Goal: Task Accomplishment & Management: Complete application form

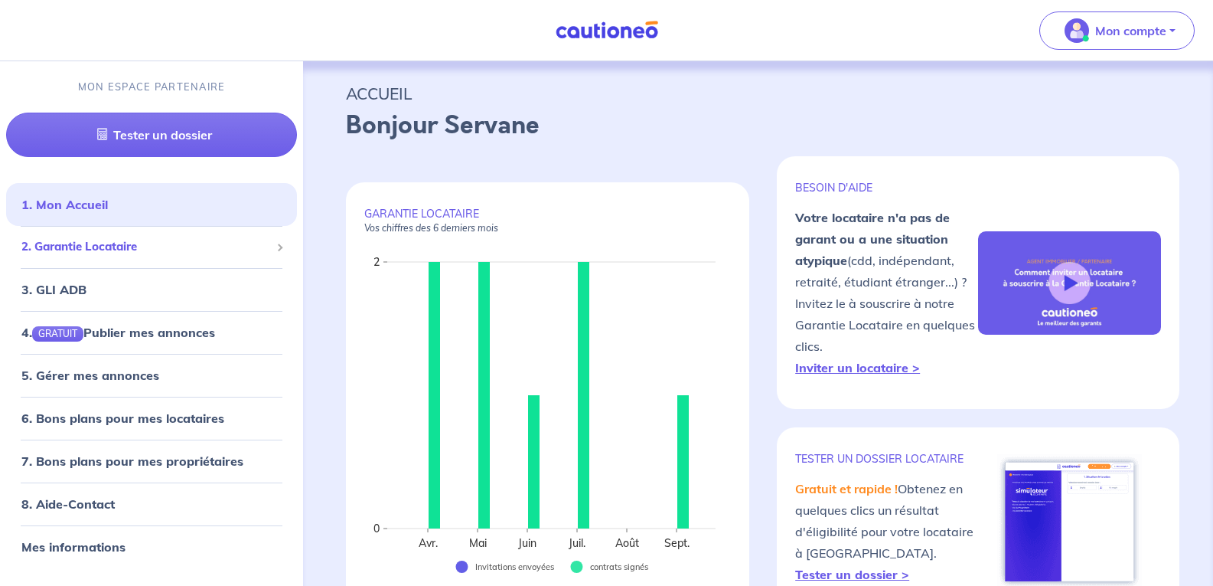
click at [84, 247] on span "2. Garantie Locataire" at bounding box center [145, 247] width 249 height 18
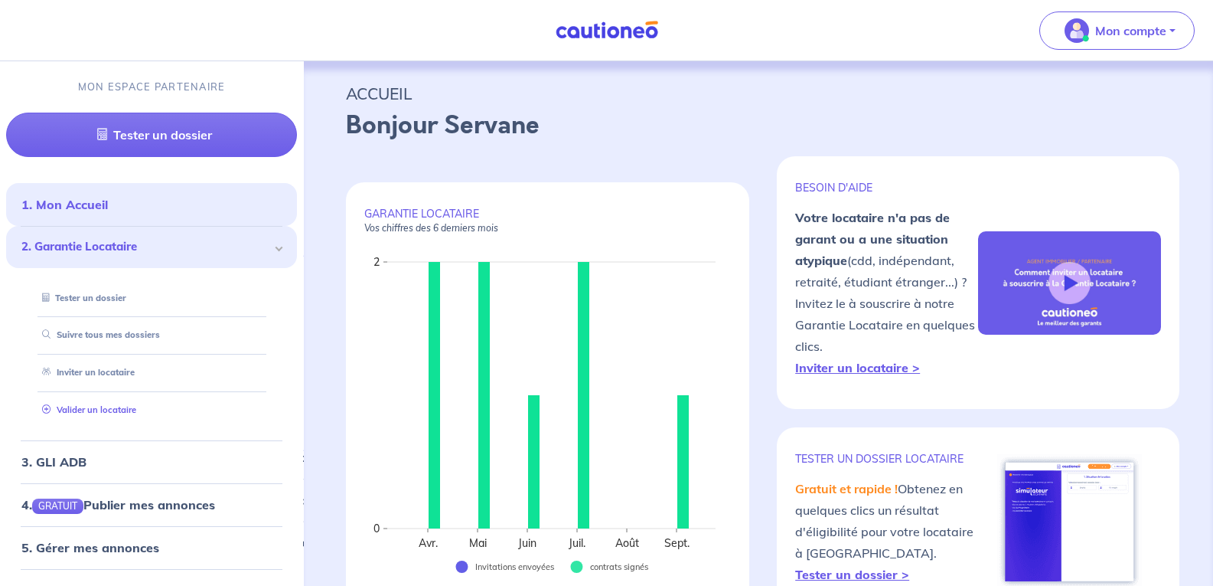
click at [90, 407] on link "Valider un locataire" at bounding box center [86, 409] width 100 height 11
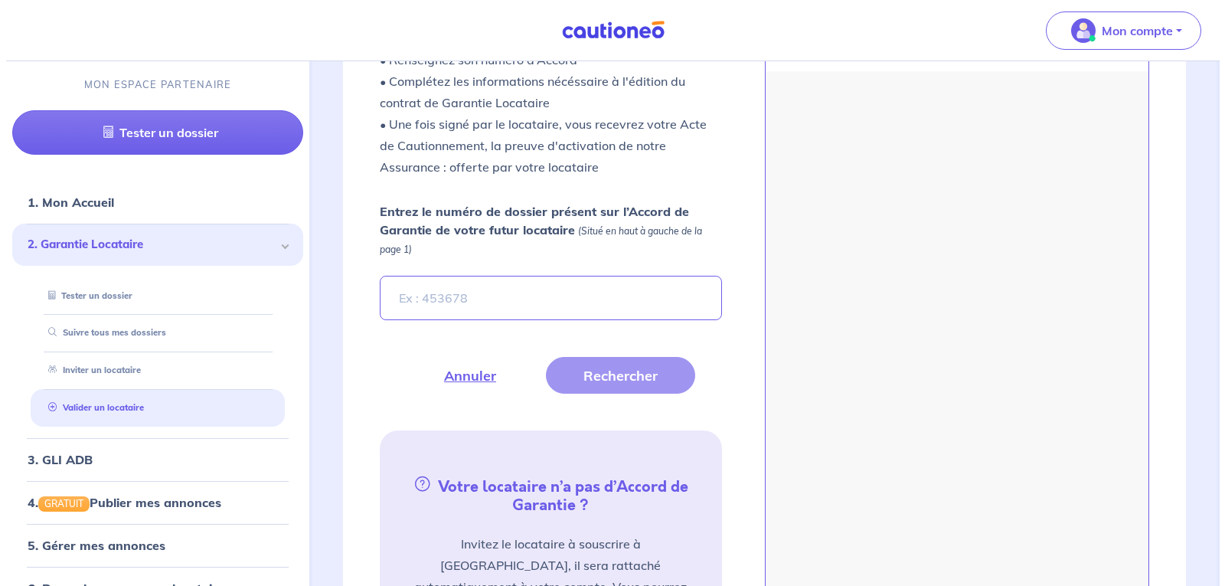
scroll to position [521, 0]
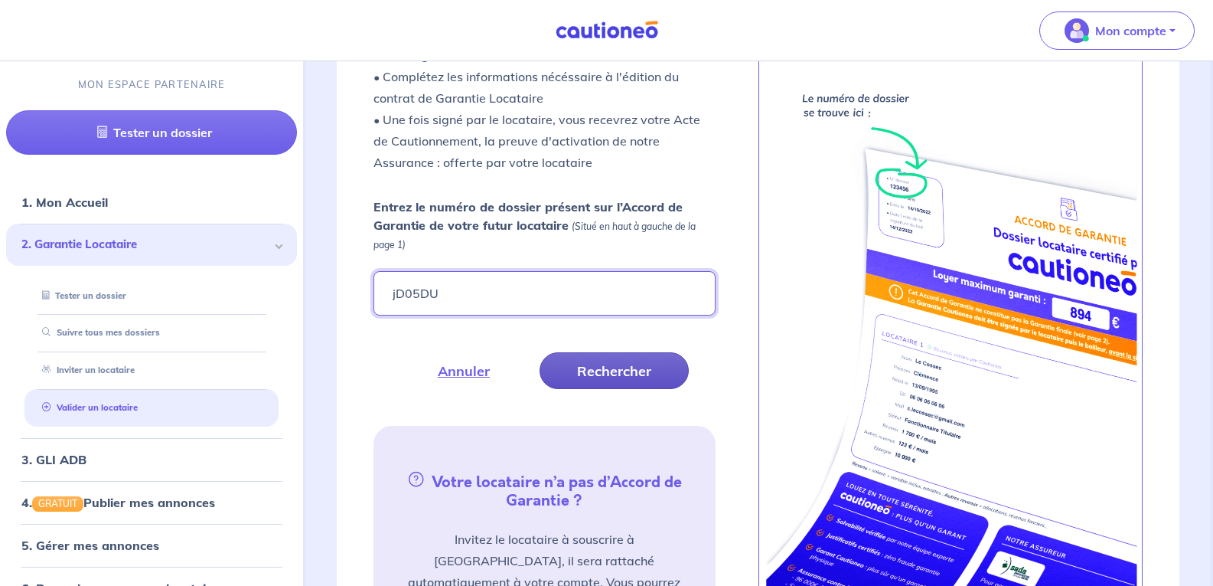
type input "jD05DU"
click at [599, 366] on button "Rechercher" at bounding box center [614, 370] width 149 height 37
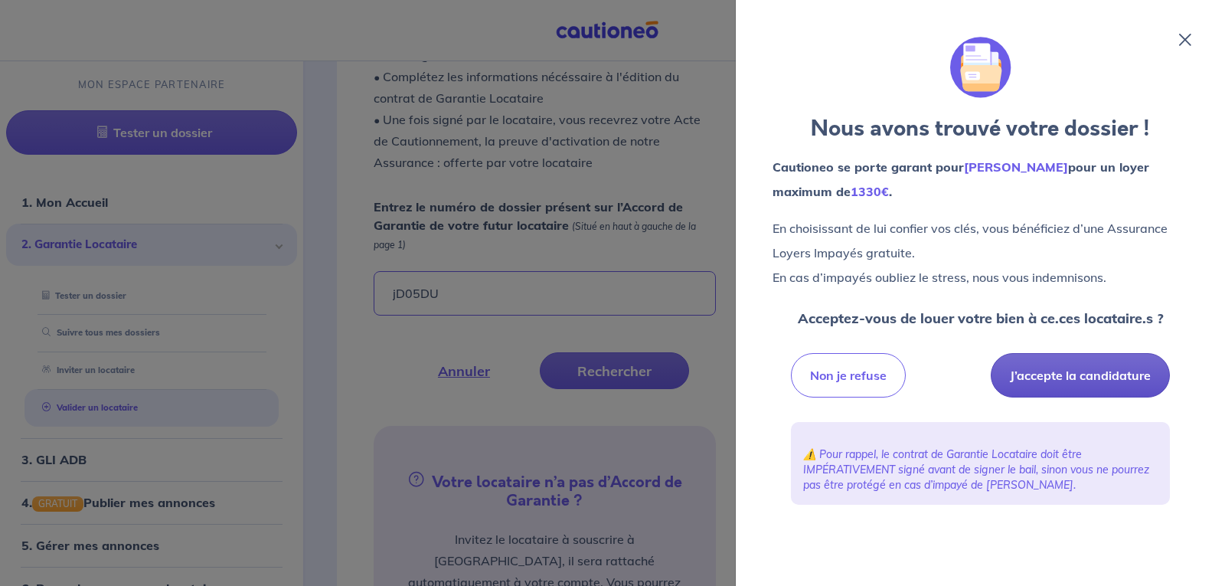
click at [1066, 371] on button "J’accepte la candidature" at bounding box center [1080, 375] width 179 height 44
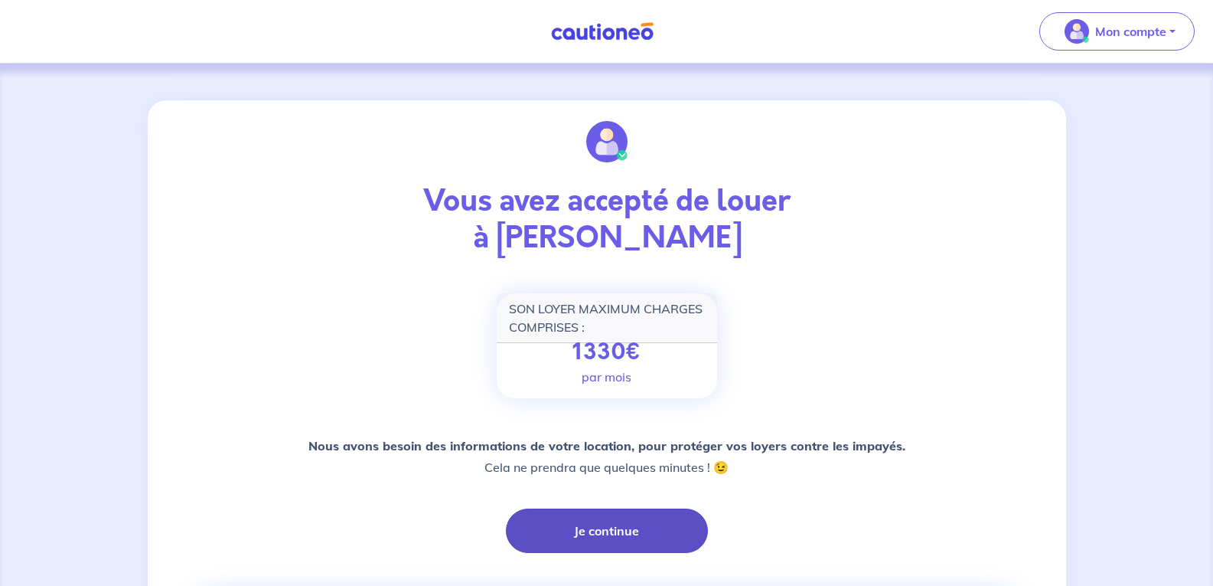
click at [570, 527] on button "Je continue" at bounding box center [607, 530] width 202 height 44
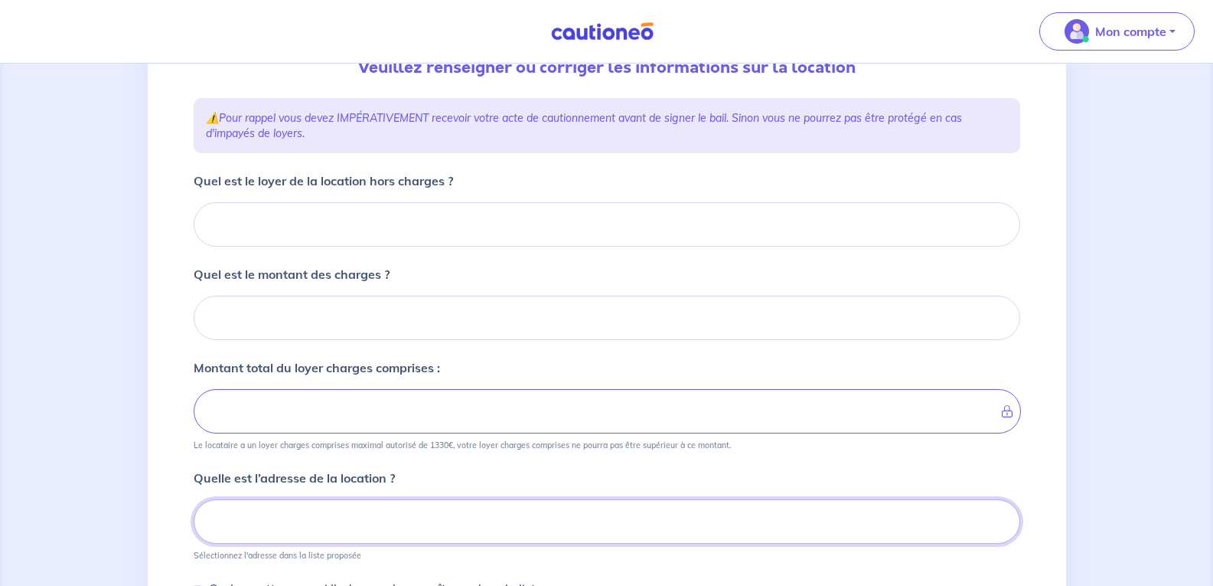
scroll to position [185, 0]
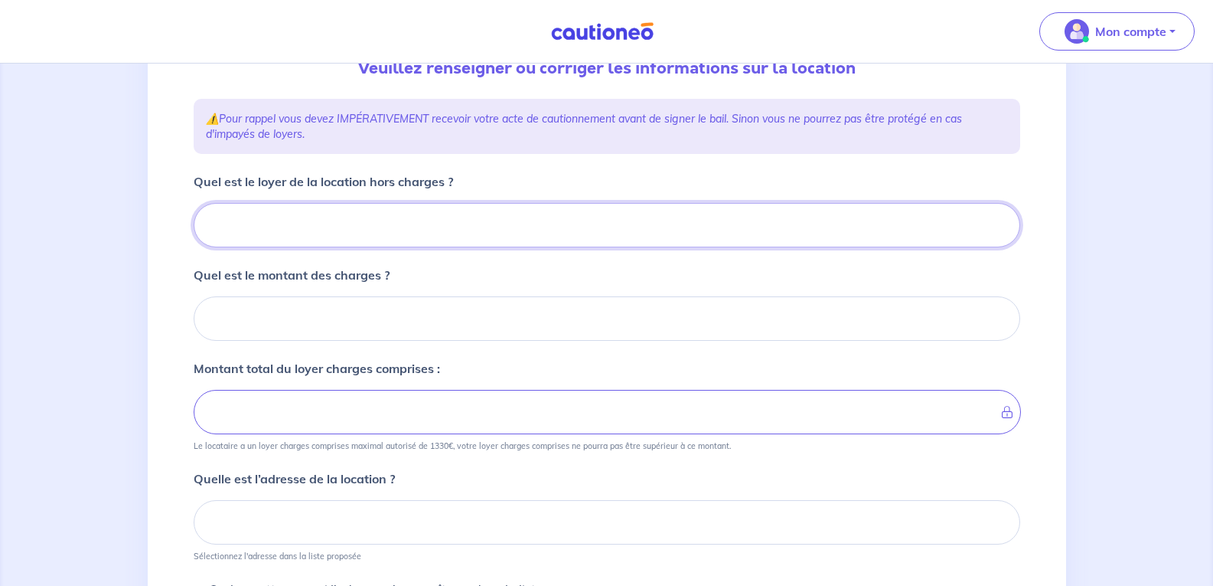
click at [276, 229] on input "Quel est le loyer de la location hors charges ?" at bounding box center [607, 225] width 827 height 44
type input "84"
type input "845"
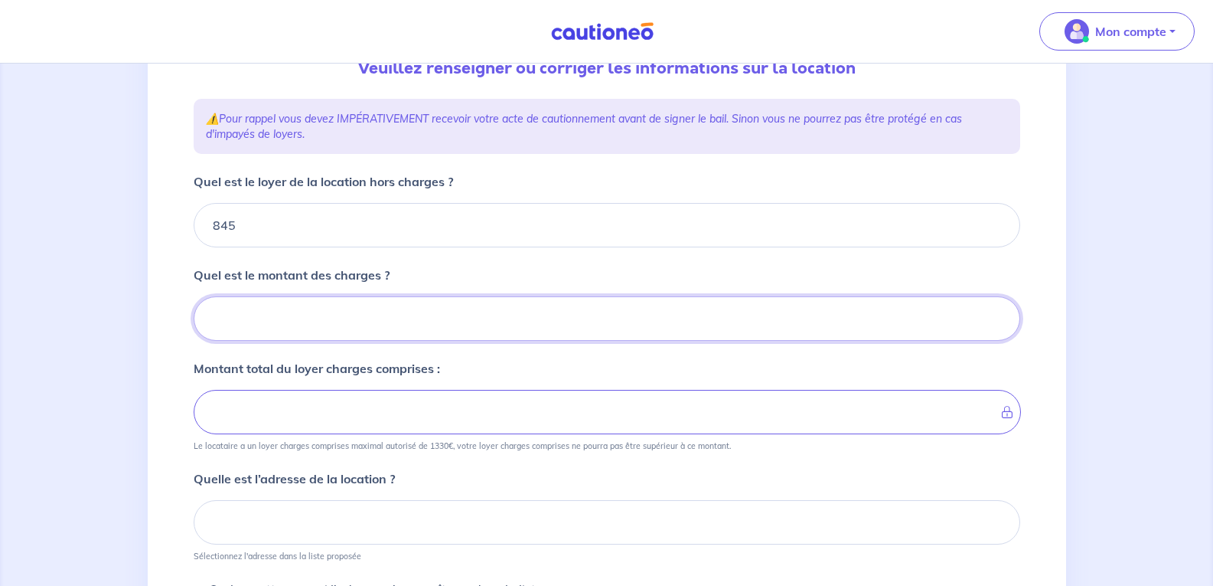
type input "2"
type input "847"
type input "20"
type input "865"
type input "20"
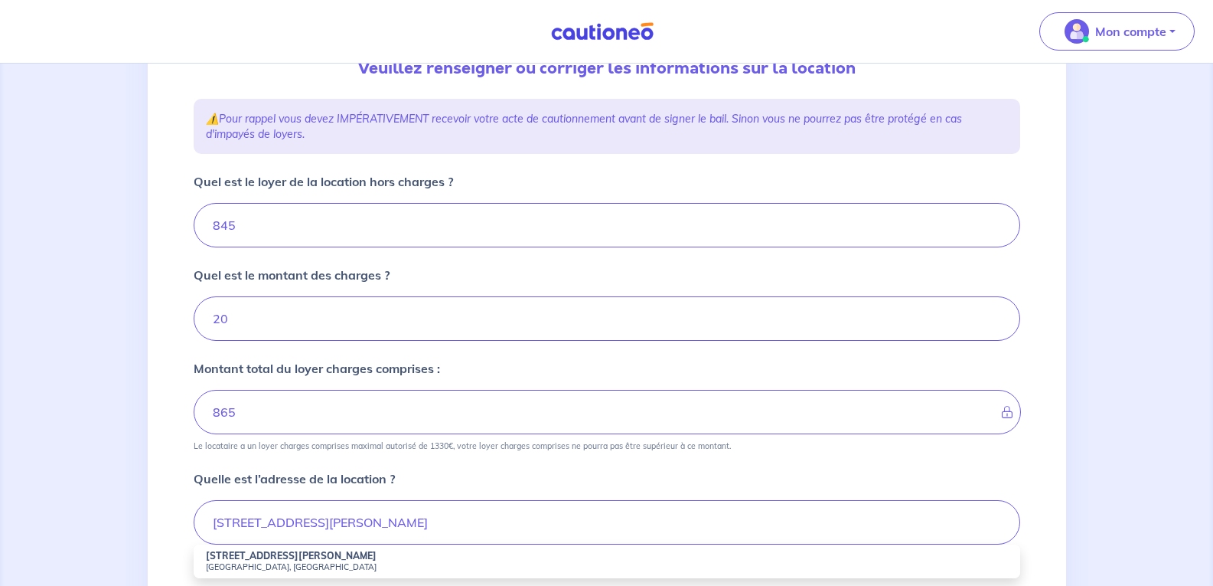
click at [227, 554] on strong "17 Rue Alfred Stein" at bounding box center [291, 555] width 171 height 11
type input "17 Rue Alfred Stein, Saint-Pierre-d'Albigny, France"
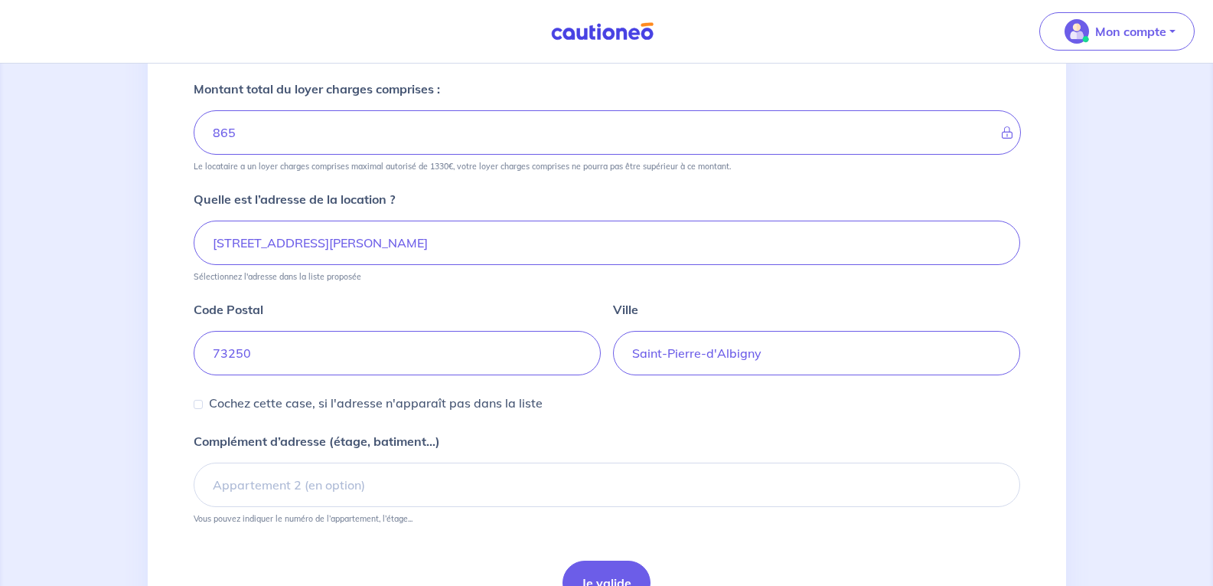
scroll to position [550, 0]
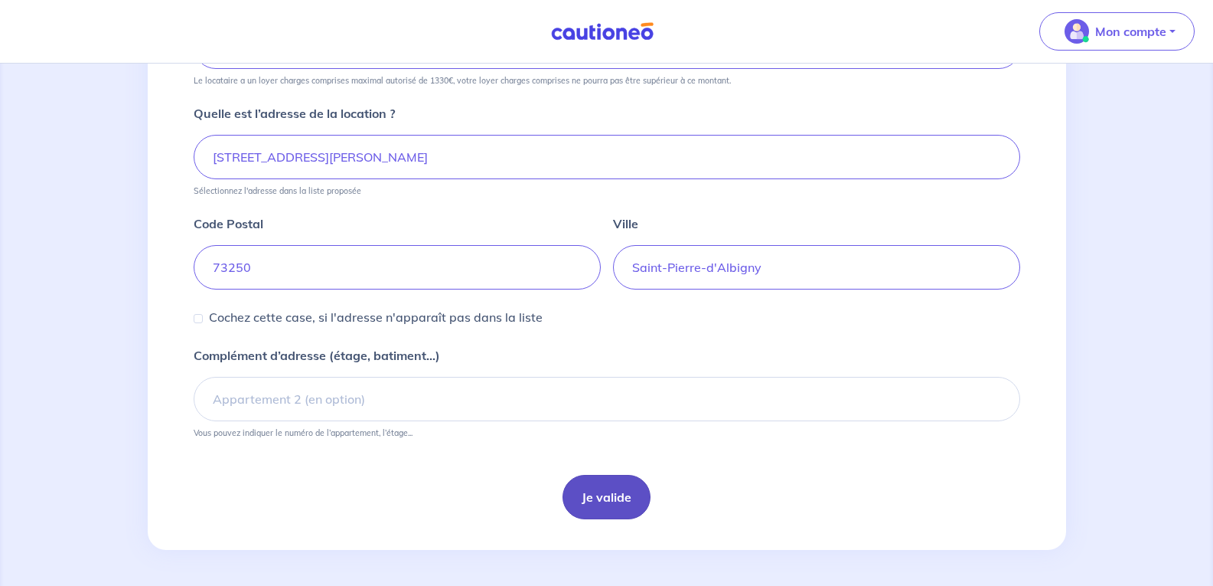
click at [593, 501] on button "Je valide" at bounding box center [607, 497] width 88 height 44
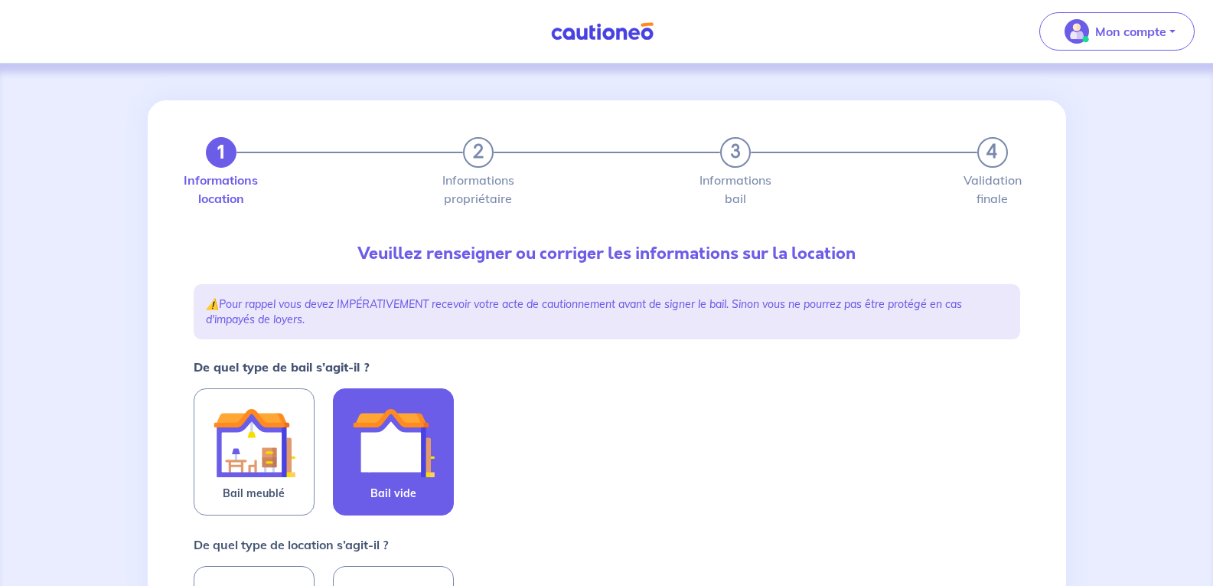
click at [373, 456] on img at bounding box center [393, 442] width 83 height 83
click at [0, 0] on input "Bail vide" at bounding box center [0, 0] width 0 height 0
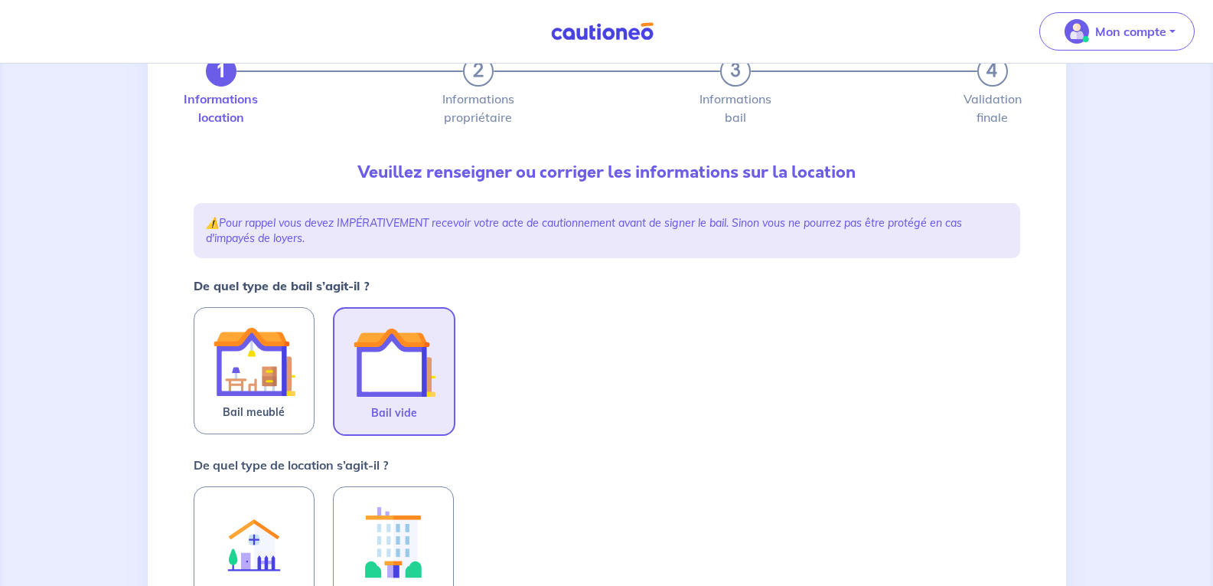
scroll to position [153, 0]
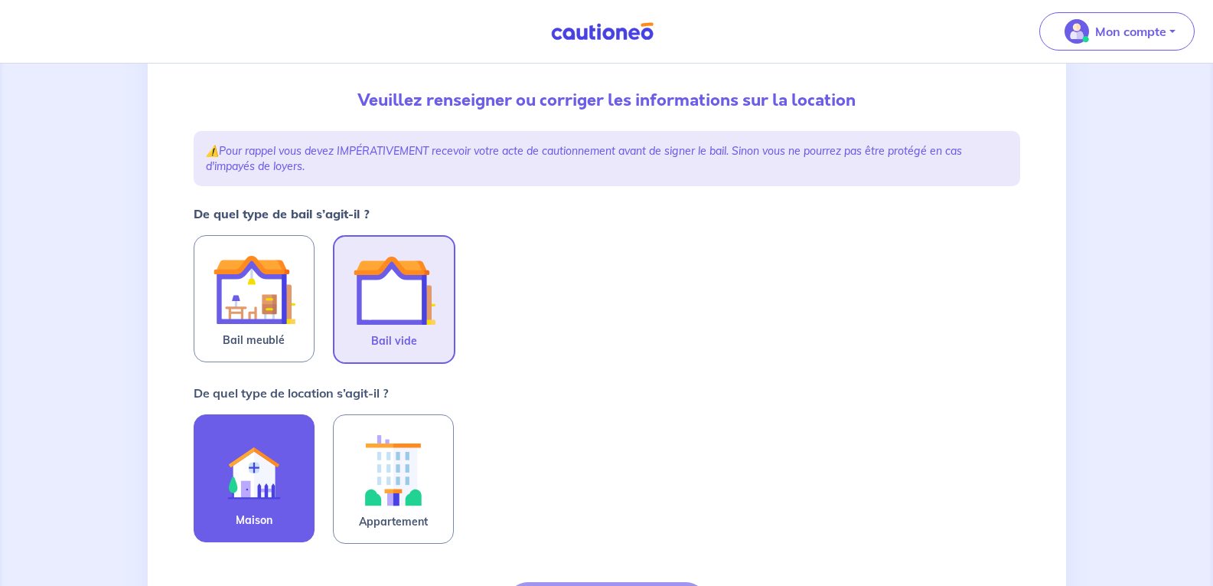
click at [263, 458] on img at bounding box center [254, 468] width 83 height 83
click at [0, 0] on input "Maison" at bounding box center [0, 0] width 0 height 0
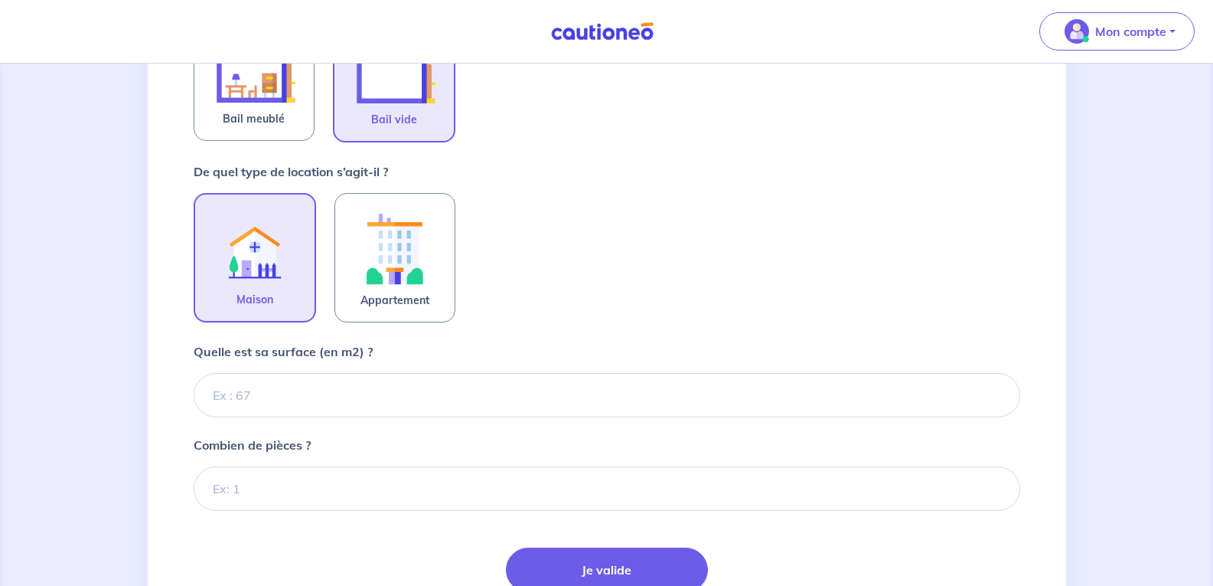
scroll to position [505, 0]
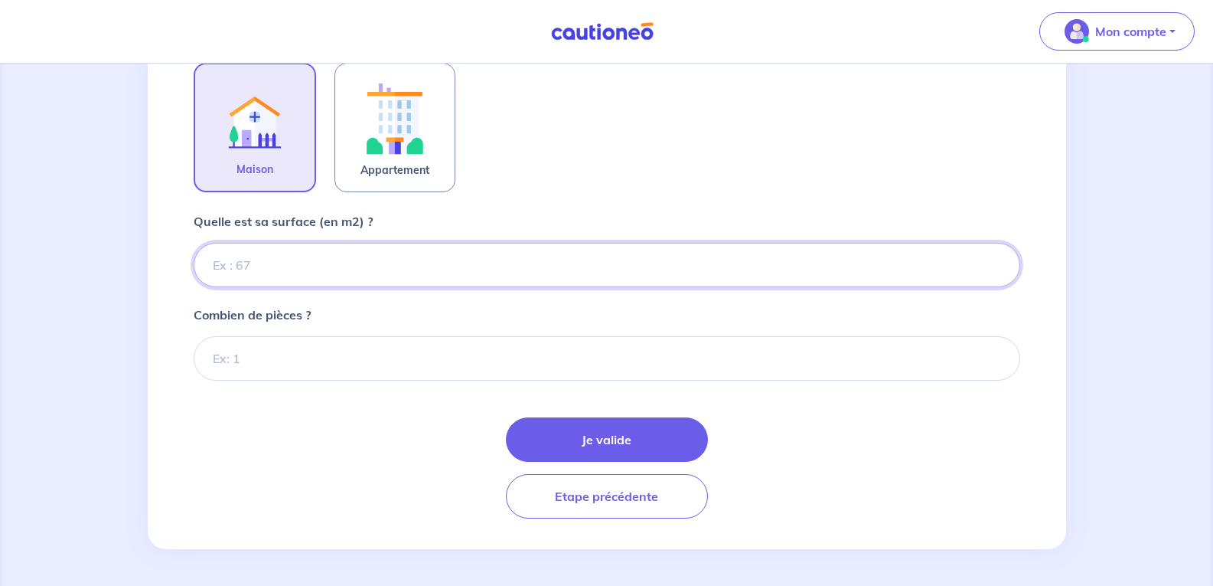
click at [309, 257] on input "Quelle est sa surface (en m2) ?" at bounding box center [607, 265] width 827 height 44
type input "92"
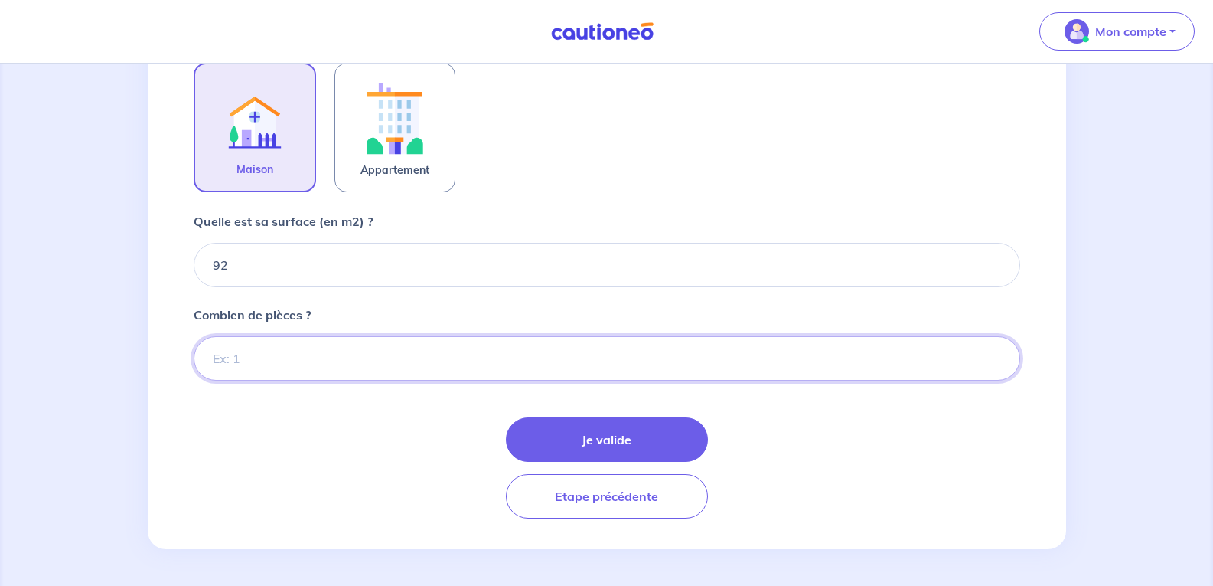
click at [217, 359] on input "Combien de pièces ?" at bounding box center [607, 358] width 827 height 44
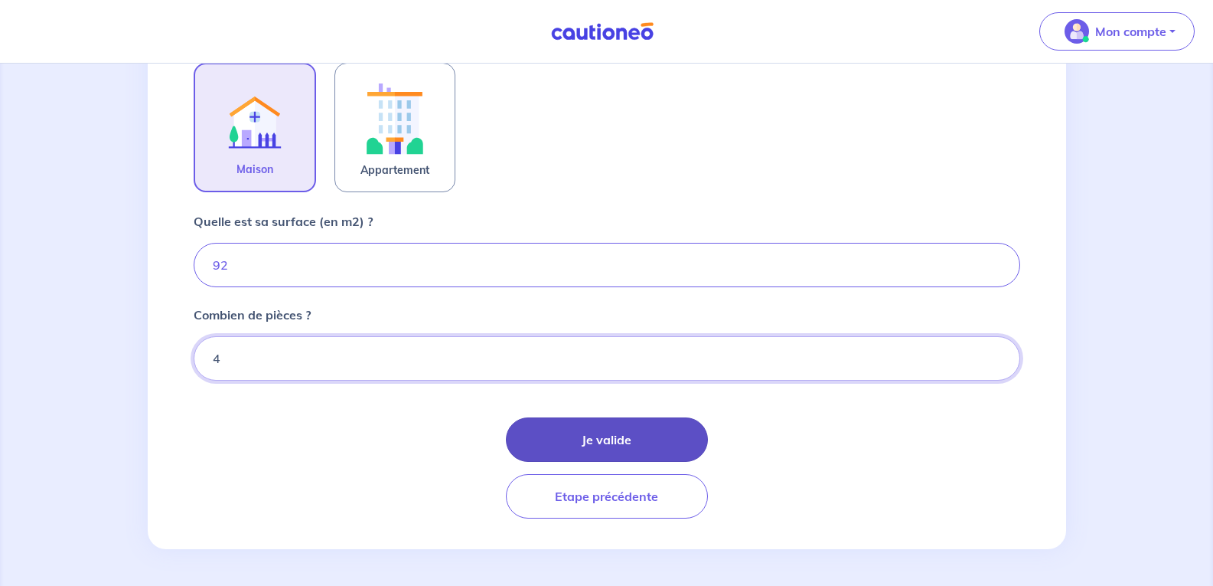
type input "4"
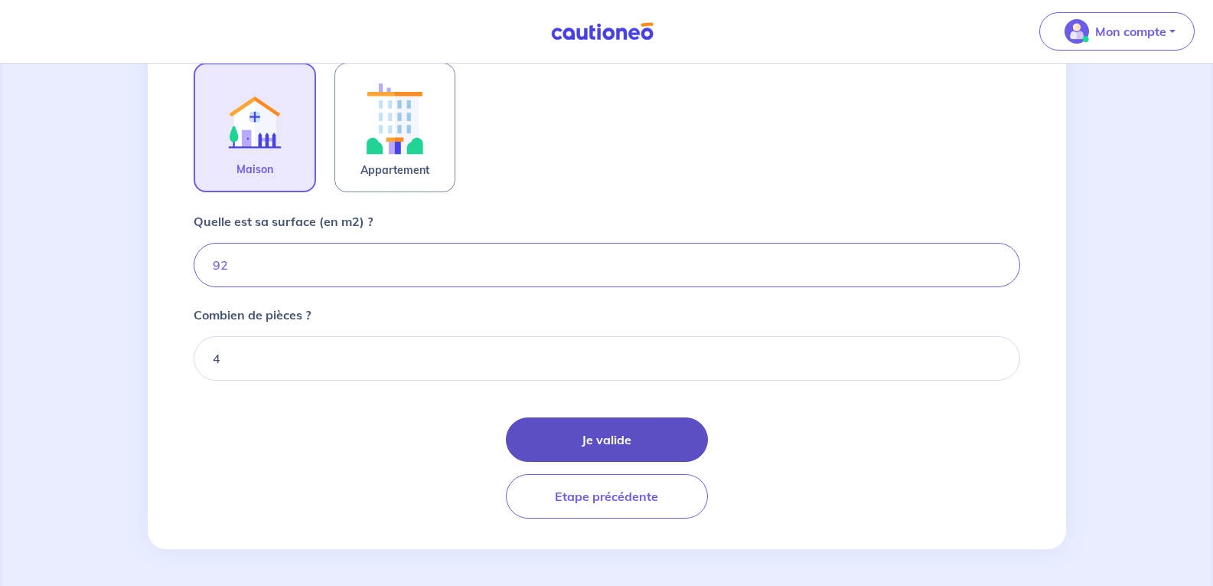
click at [563, 436] on button "Je valide" at bounding box center [607, 439] width 202 height 44
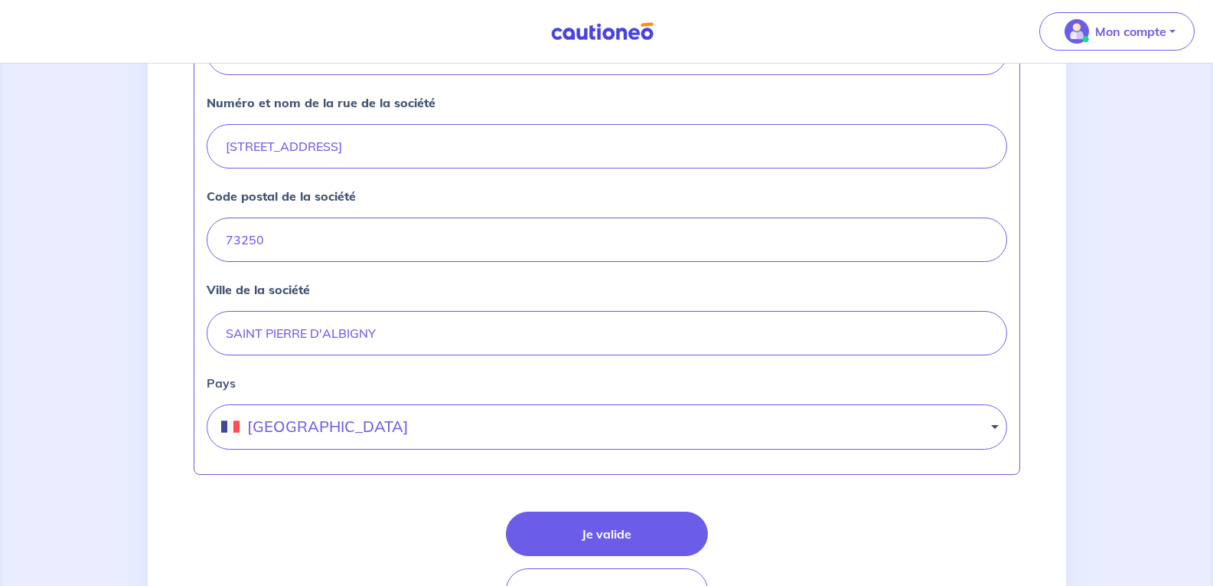
scroll to position [668, 0]
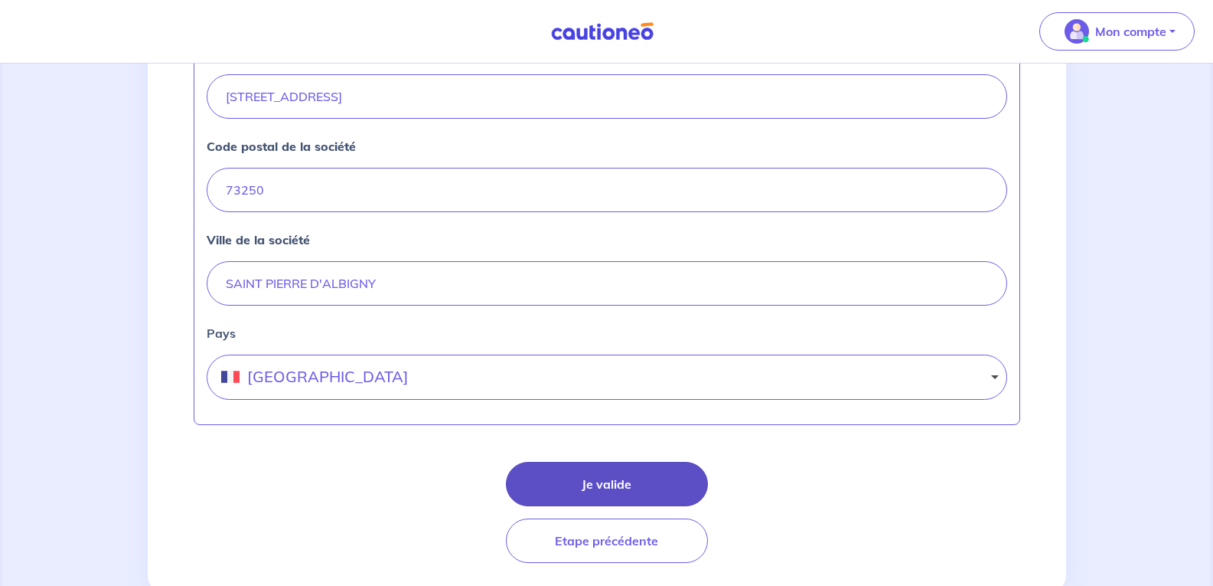
click at [606, 484] on button "Je valide" at bounding box center [607, 484] width 202 height 44
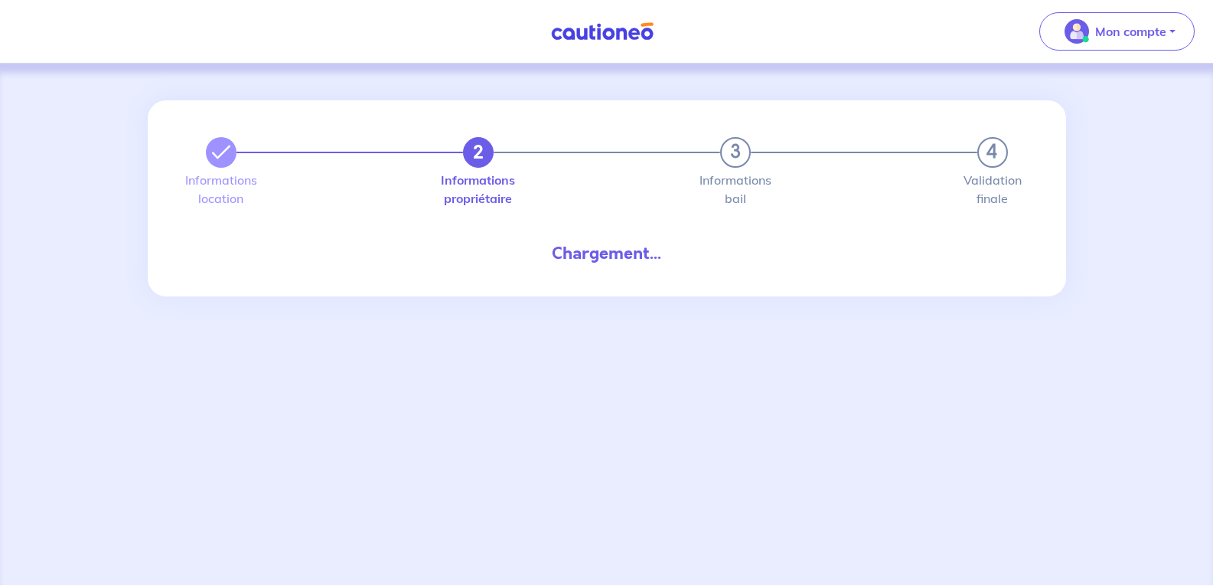
select select "FR"
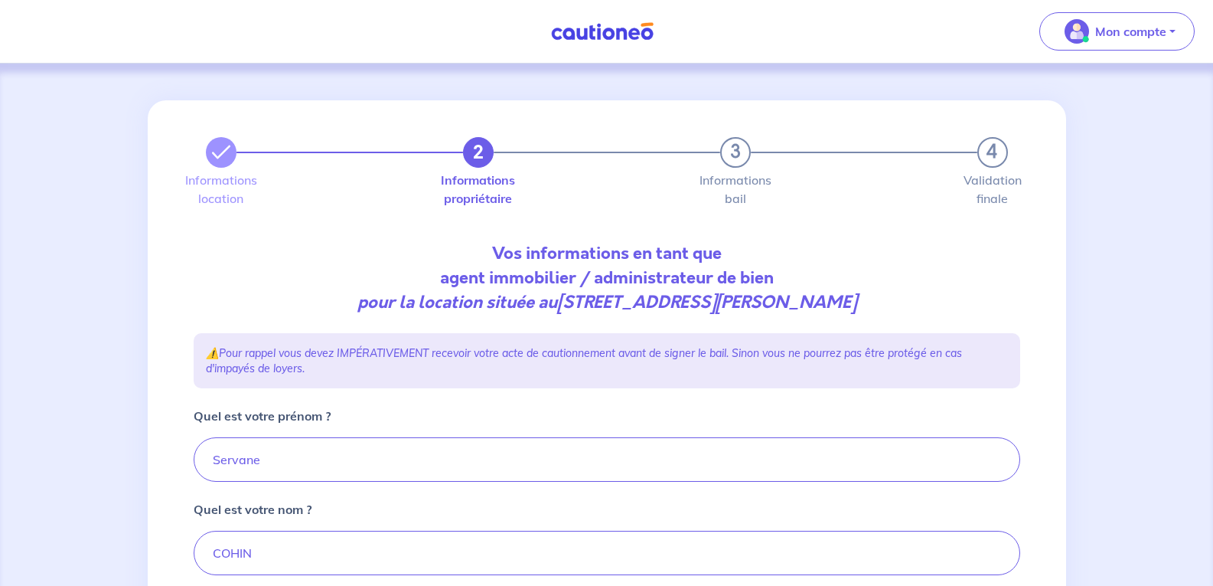
scroll to position [381, 0]
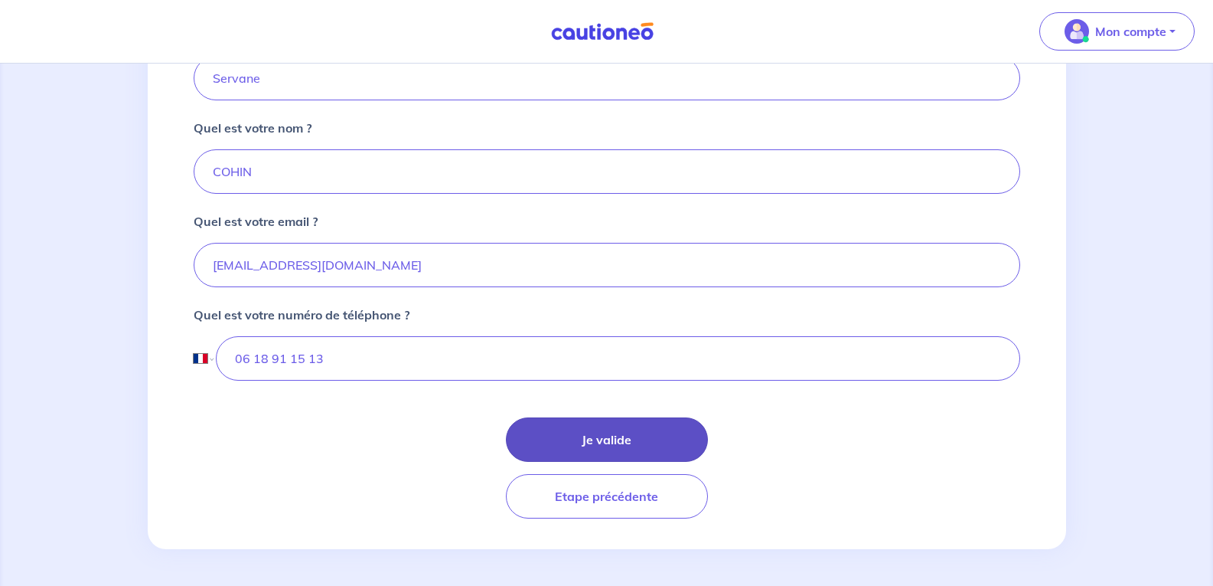
click at [605, 437] on button "Je valide" at bounding box center [607, 439] width 202 height 44
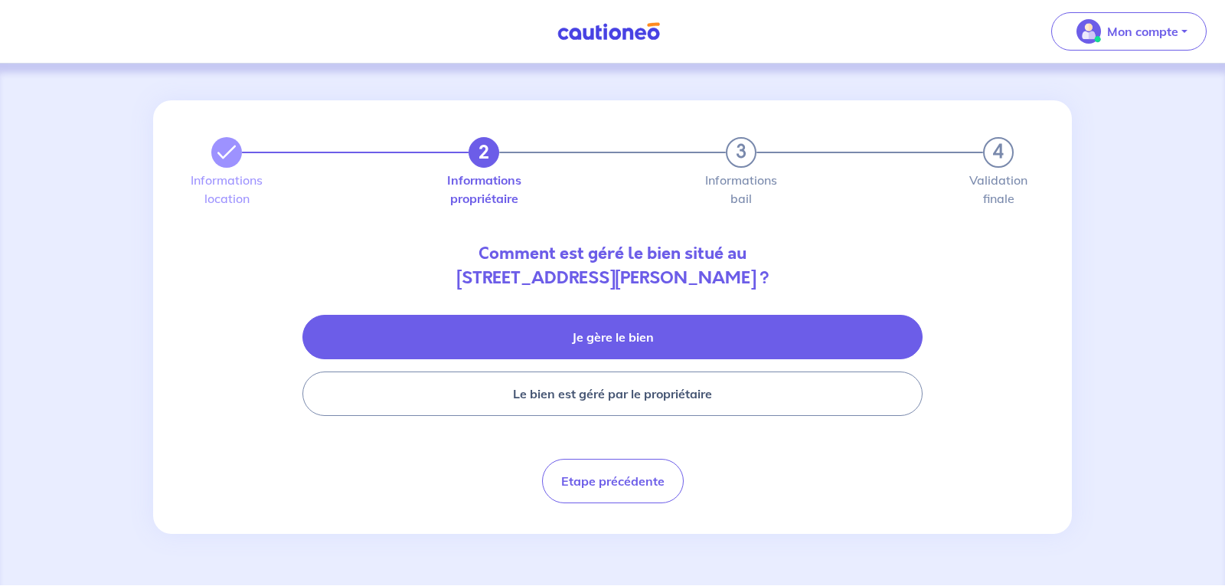
click at [602, 327] on button "Je gère le bien" at bounding box center [612, 337] width 620 height 44
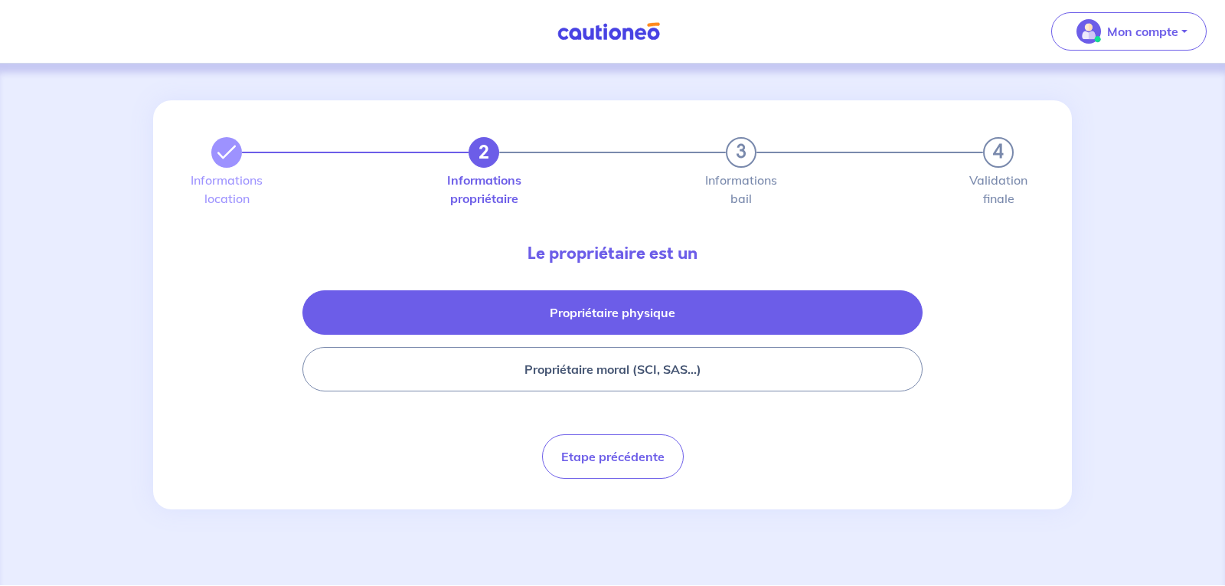
click at [597, 310] on button "Propriétaire physique" at bounding box center [612, 312] width 620 height 44
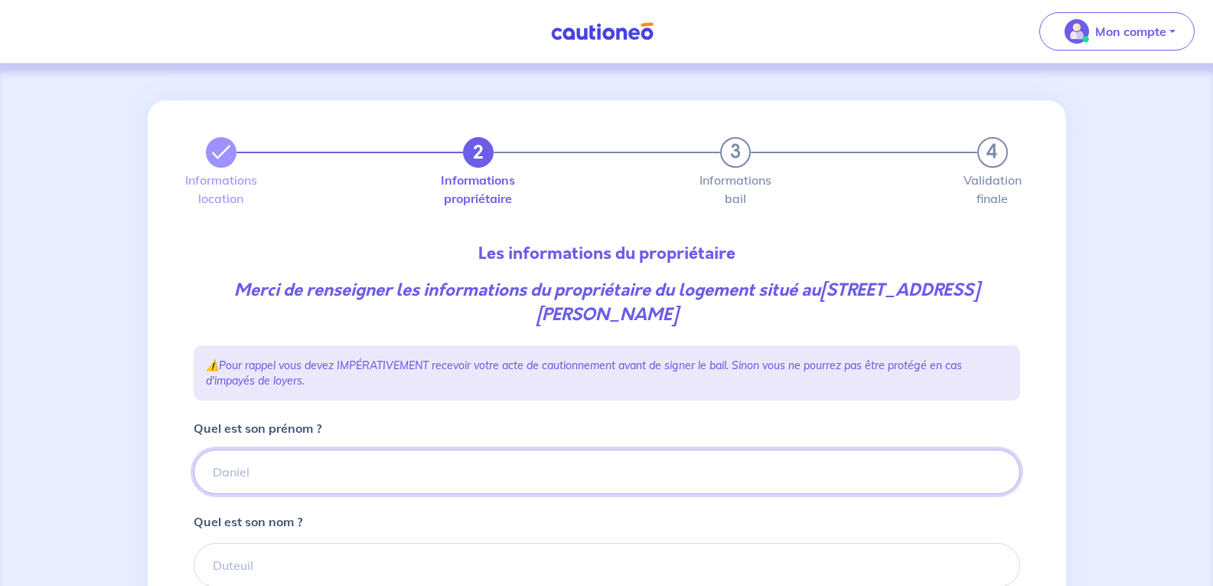
click at [250, 478] on input "Quel est son prénom ?" at bounding box center [607, 471] width 827 height 44
type input "Carine"
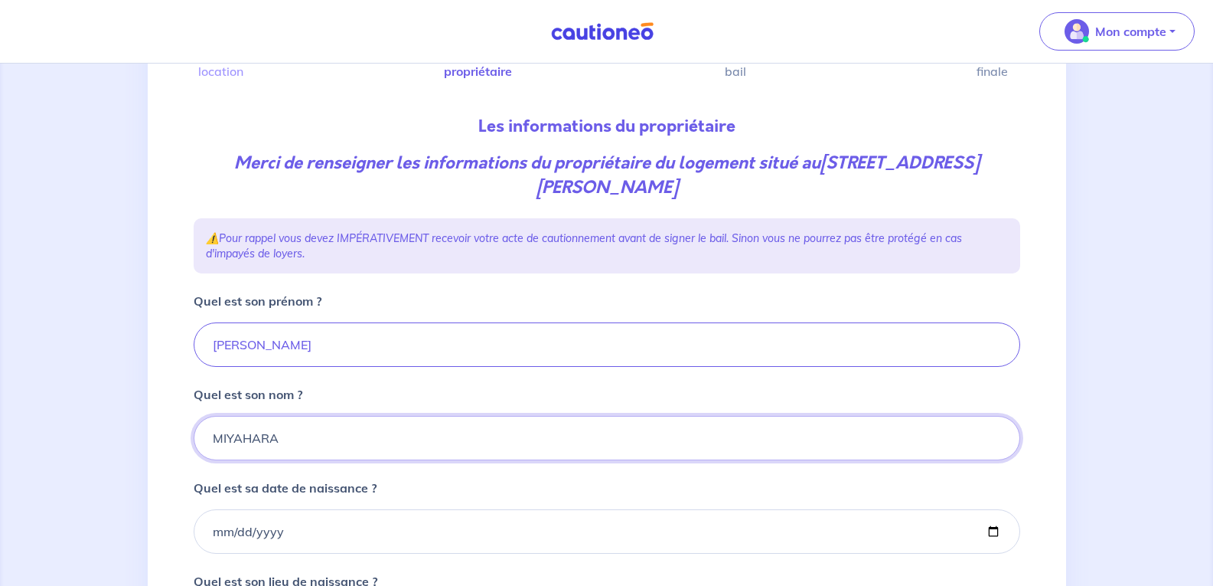
scroll to position [308, 0]
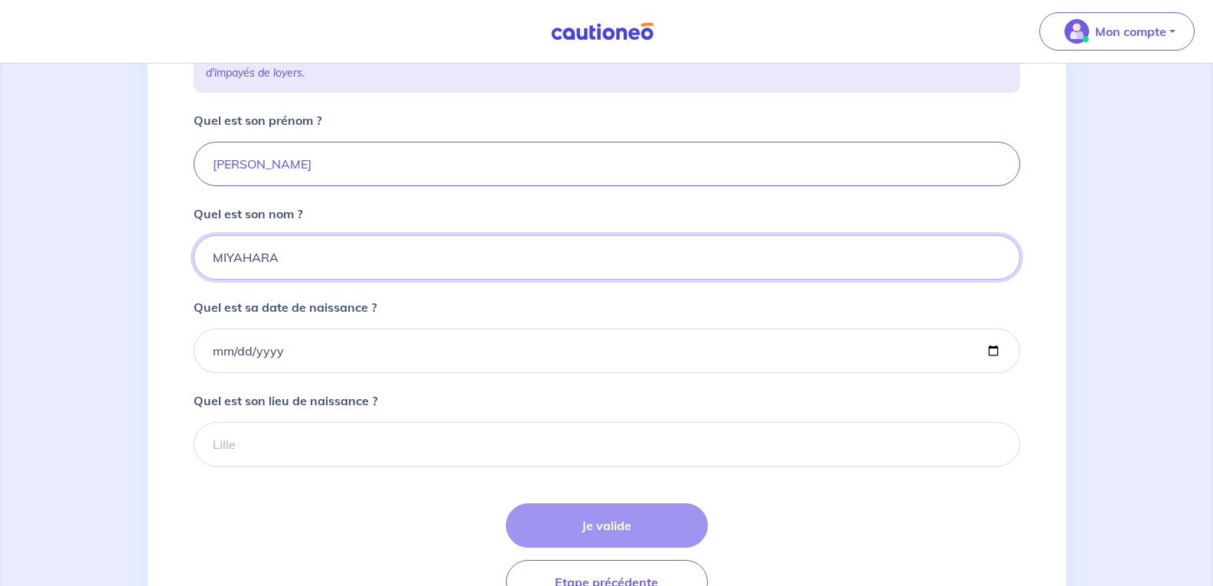
type input "MIYAHARA"
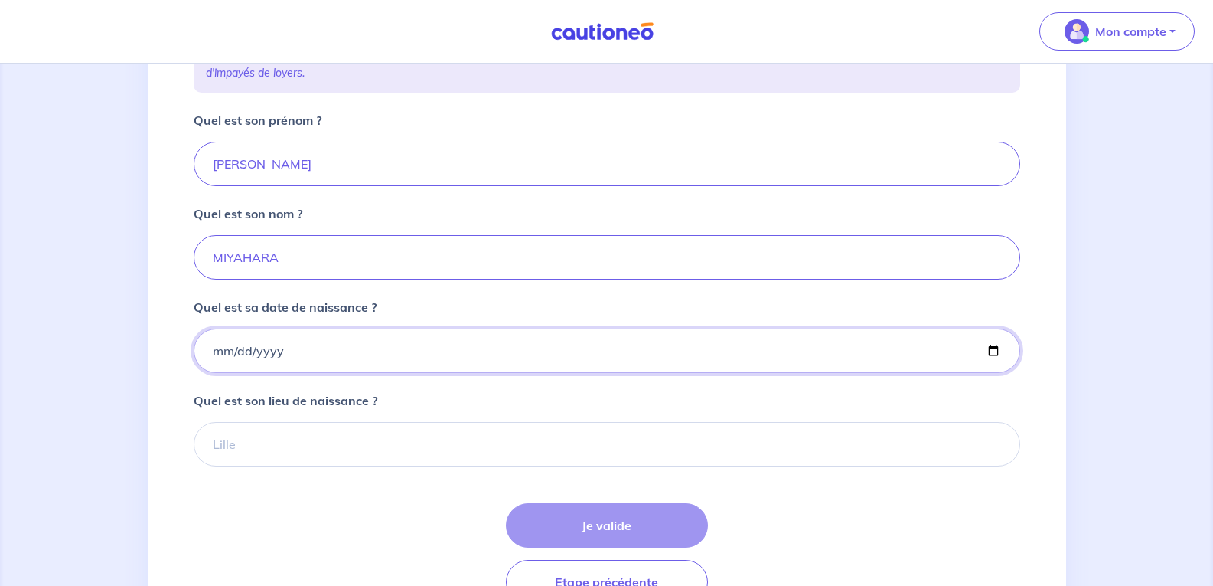
click at [226, 352] on input "Quel est sa date de naissance ?" at bounding box center [607, 350] width 827 height 44
click at [214, 354] on input "Quel est sa date de naissance ?" at bounding box center [607, 350] width 827 height 44
type input "1973-10-05"
click at [250, 450] on input "Quel est son lieu de naissance ?" at bounding box center [607, 444] width 827 height 44
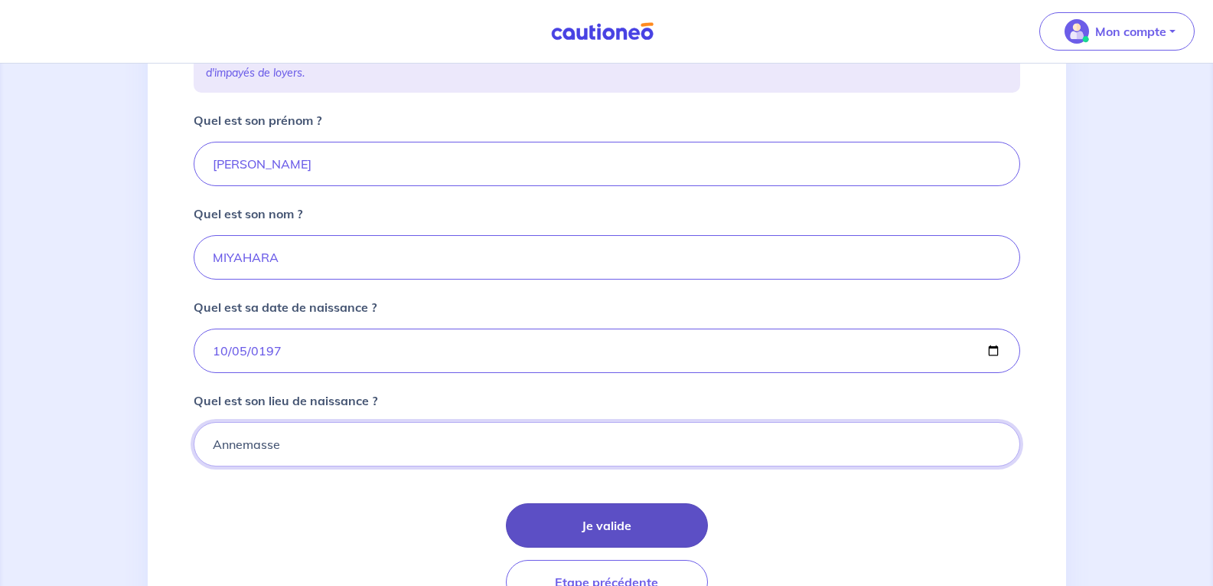
type input "Annemasse"
click at [550, 519] on button "Je valide" at bounding box center [607, 525] width 202 height 44
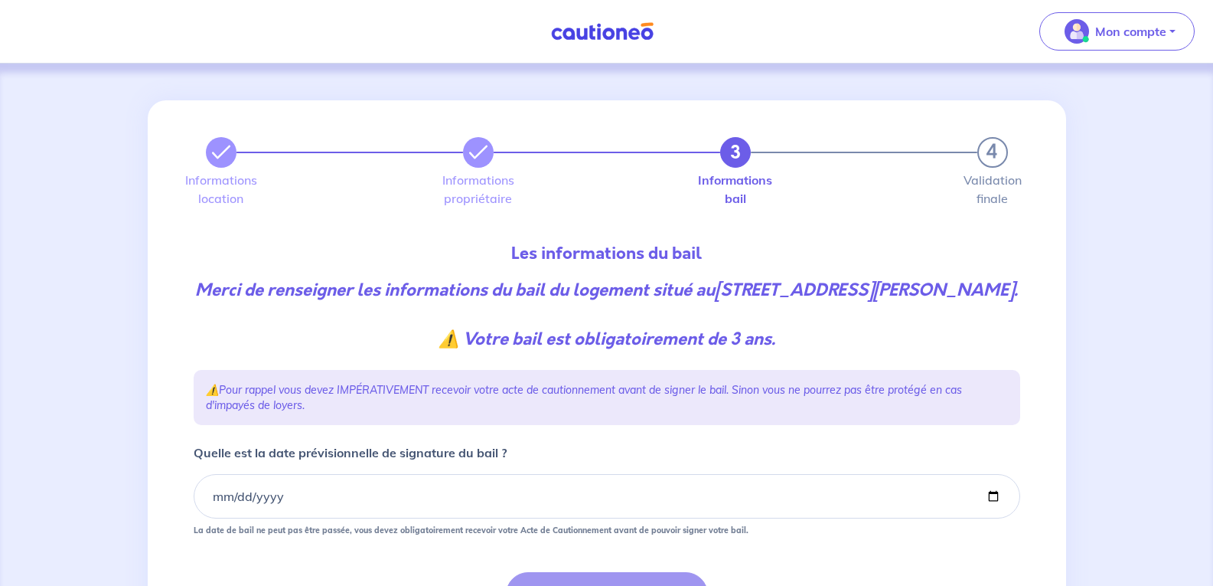
scroll to position [179, 0]
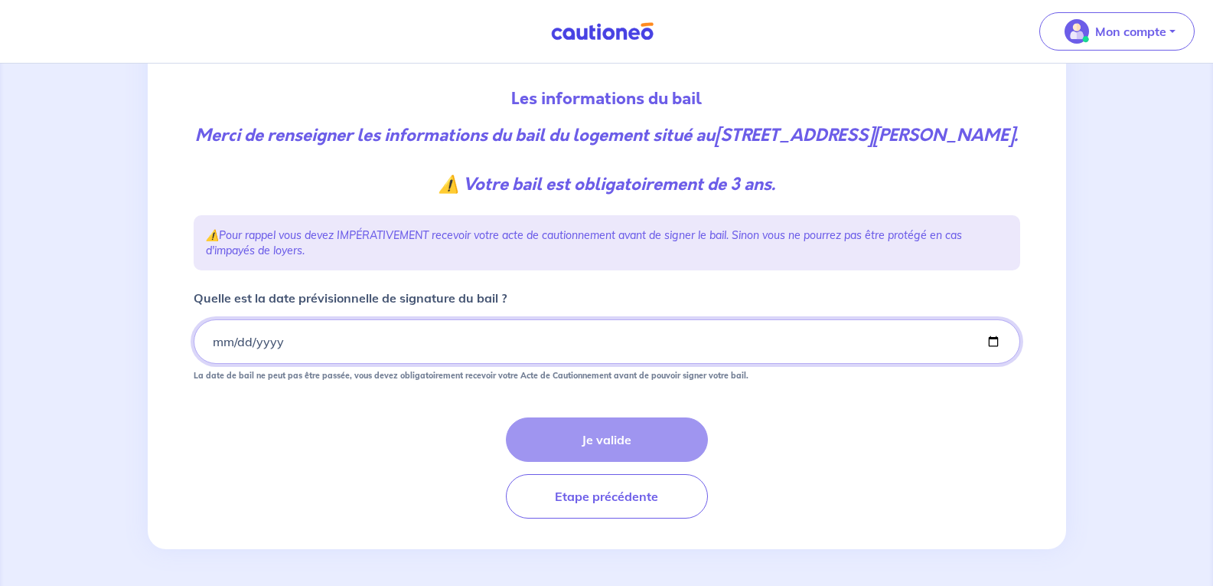
click at [220, 336] on input "Quelle est la date prévisionnelle de signature du bail ?" at bounding box center [607, 341] width 827 height 44
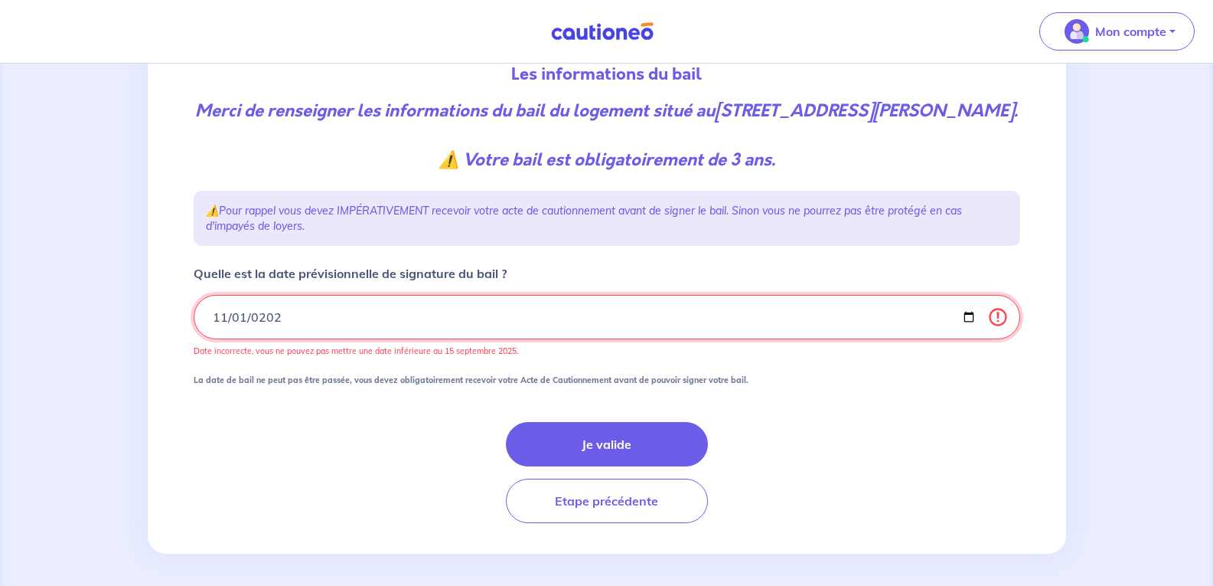
type input "2025-11-01"
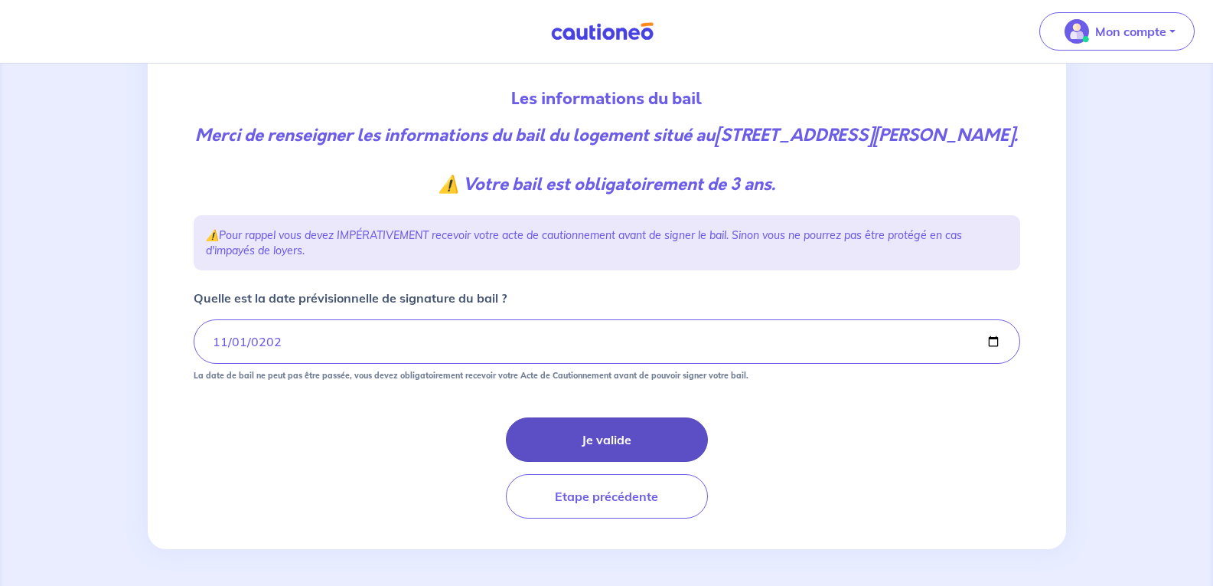
click at [560, 437] on button "Je valide" at bounding box center [607, 439] width 202 height 44
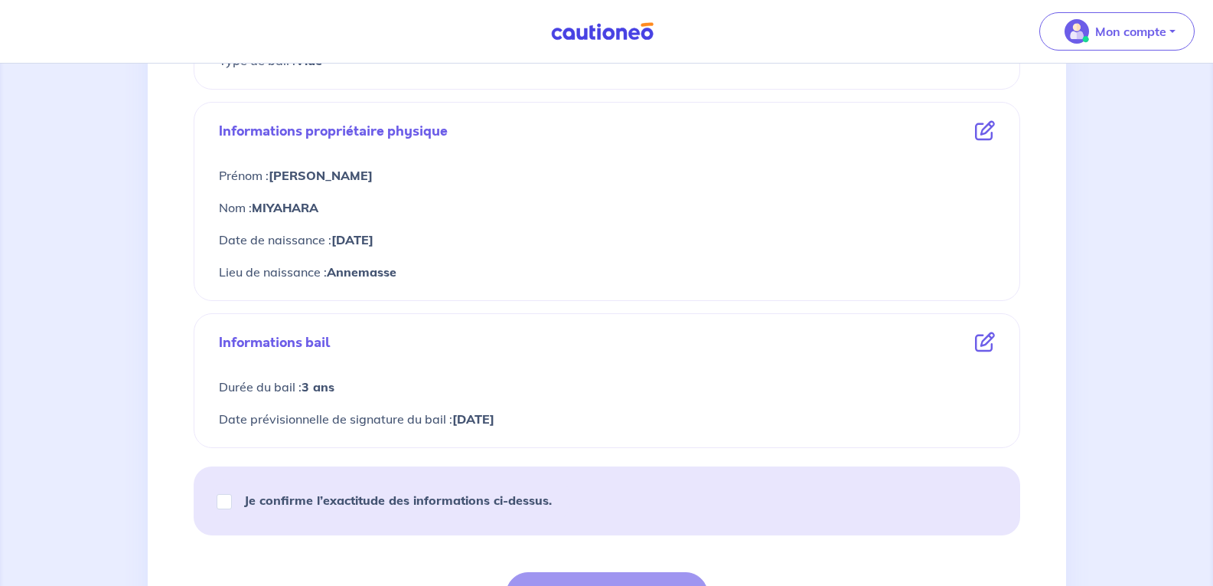
scroll to position [536, 0]
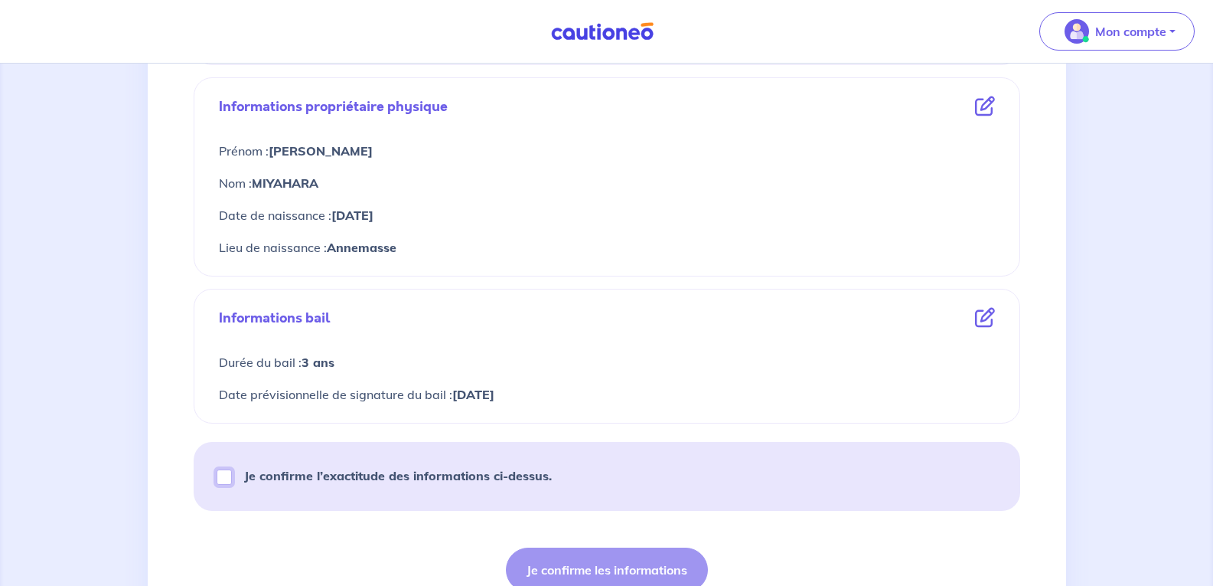
click at [224, 478] on input "Je confirme l’exactitude des informations ci-dessus." at bounding box center [224, 476] width 15 height 15
checkbox input "true"
click at [586, 567] on button "Je confirme les informations" at bounding box center [607, 569] width 202 height 44
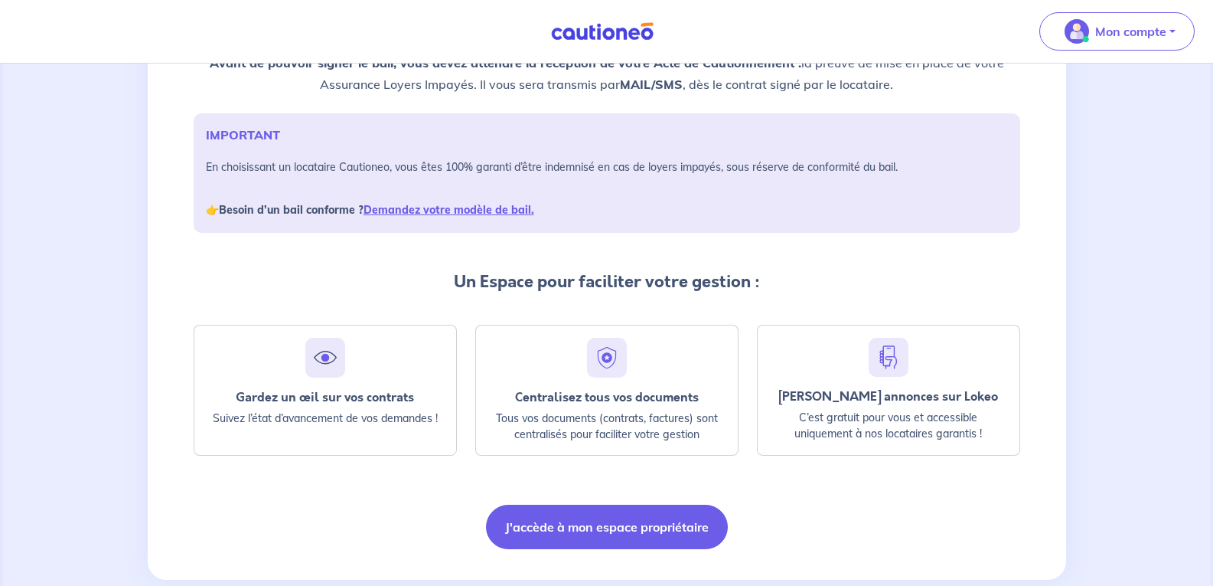
scroll to position [211, 0]
